Goal: Task Accomplishment & Management: Manage account settings

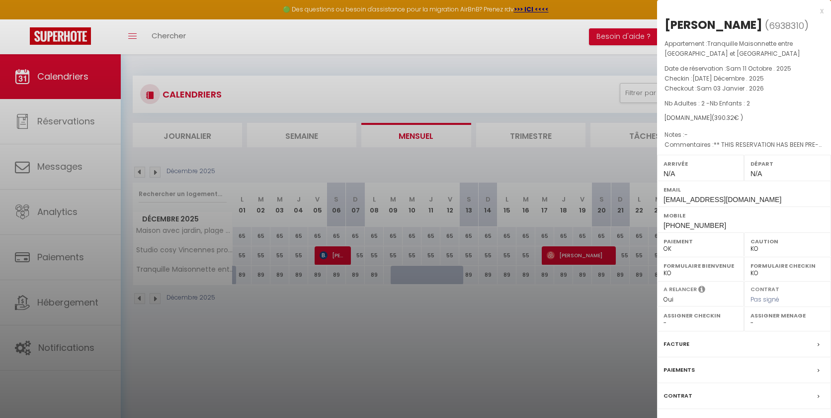
select select "KO"
select select "0"
click at [820, 8] on div "x" at bounding box center [740, 11] width 167 height 12
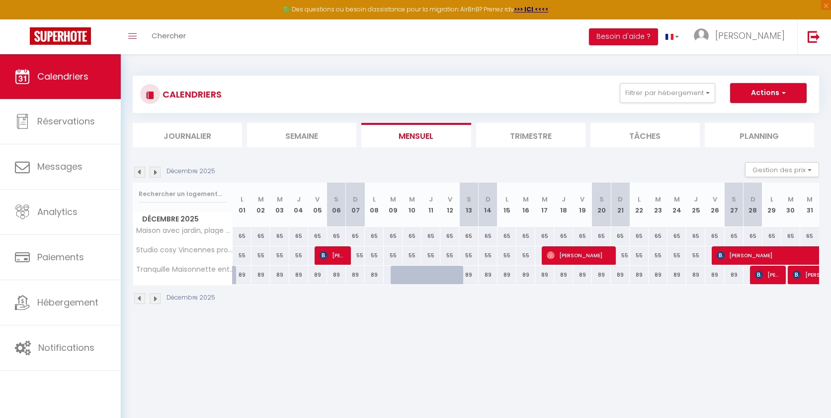
click at [139, 170] on img at bounding box center [139, 172] width 11 height 11
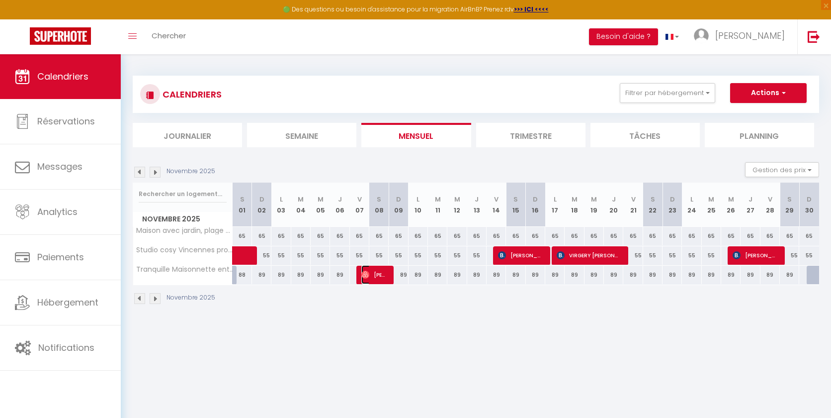
click at [367, 275] on img at bounding box center [365, 274] width 8 height 8
select select "OK"
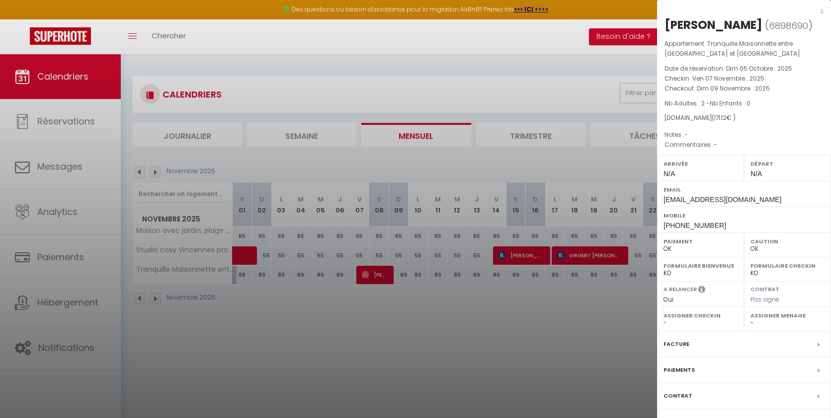
click at [328, 310] on div at bounding box center [415, 209] width 831 height 418
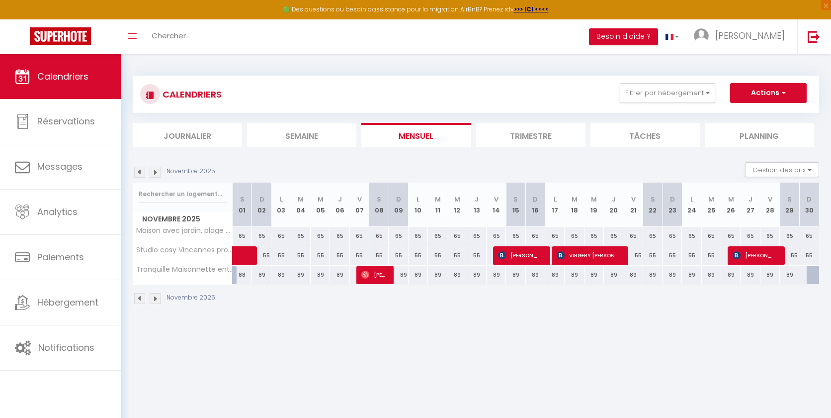
click at [138, 174] on img at bounding box center [139, 172] width 11 height 11
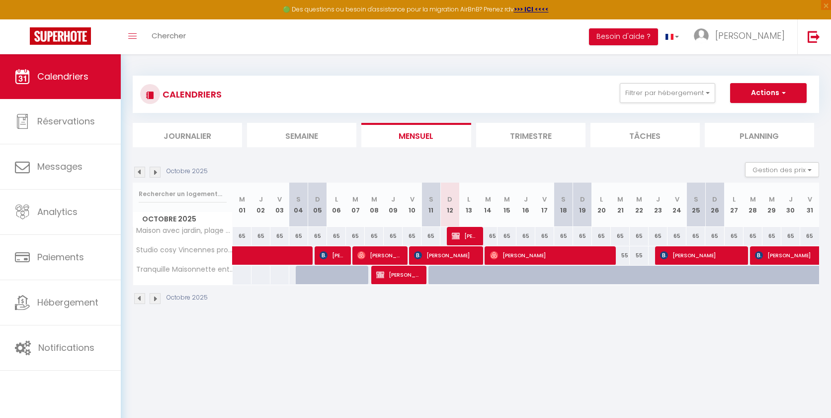
click at [156, 175] on img at bounding box center [155, 172] width 11 height 11
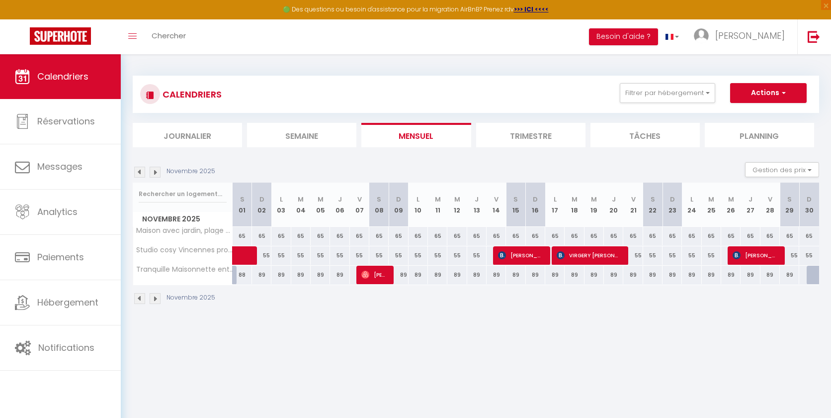
click at [155, 171] on img at bounding box center [155, 172] width 11 height 11
